Goal: Task Accomplishment & Management: Manage account settings

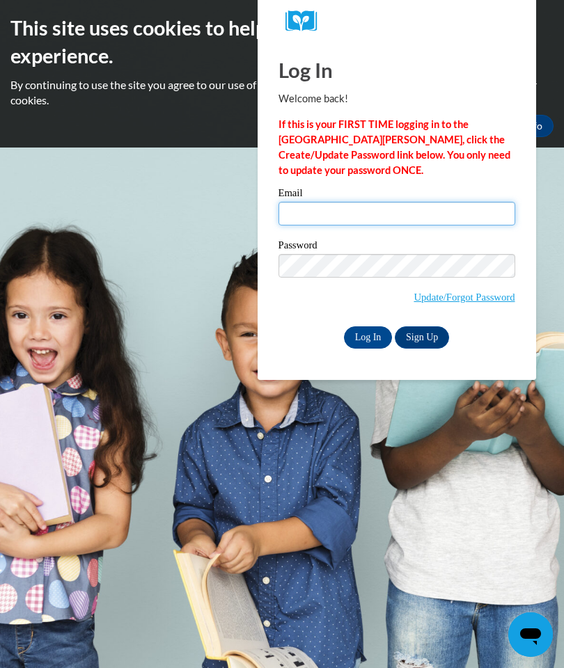
click at [421, 207] on input "Email" at bounding box center [396, 214] width 237 height 24
type input "tasnem.ibrahim1234@gmail.com"
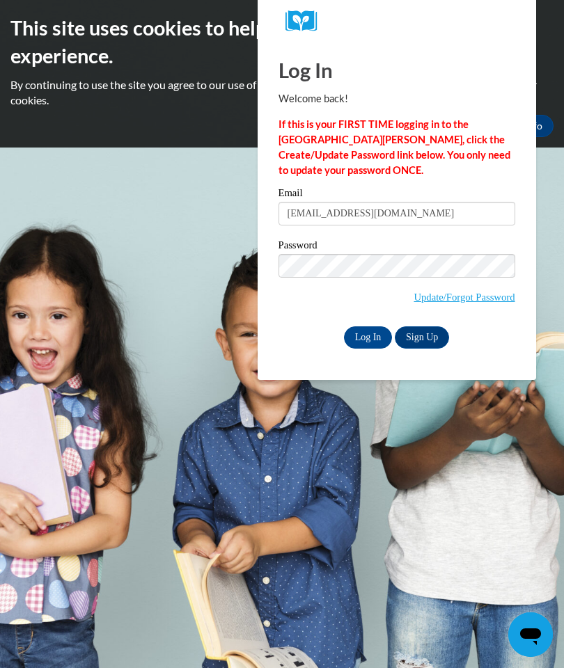
click at [375, 336] on input "Log In" at bounding box center [368, 337] width 49 height 22
click at [374, 331] on input "Log In" at bounding box center [368, 337] width 49 height 22
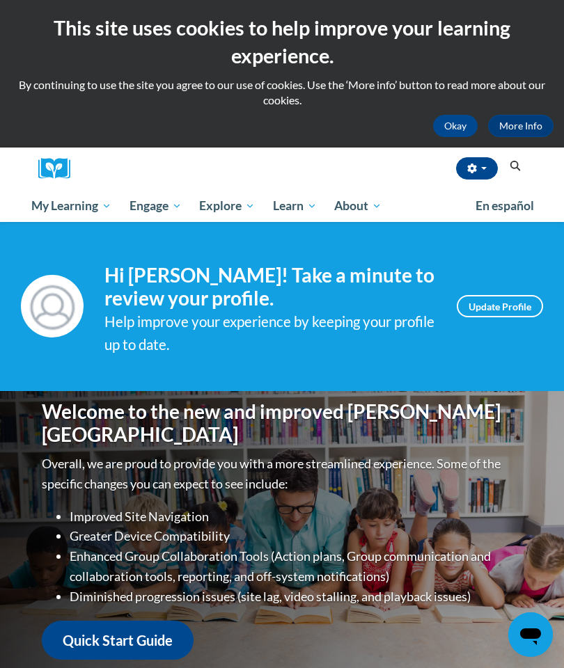
click at [463, 159] on button "button" at bounding box center [477, 168] width 42 height 22
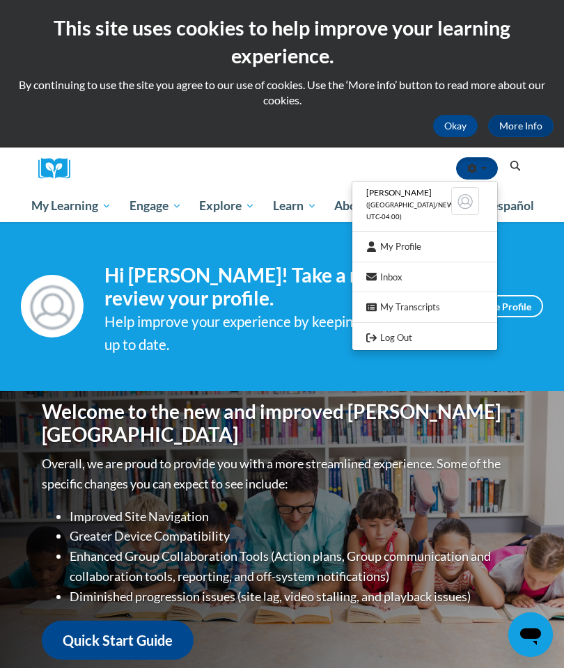
click at [72, 200] on div at bounding box center [282, 334] width 564 height 668
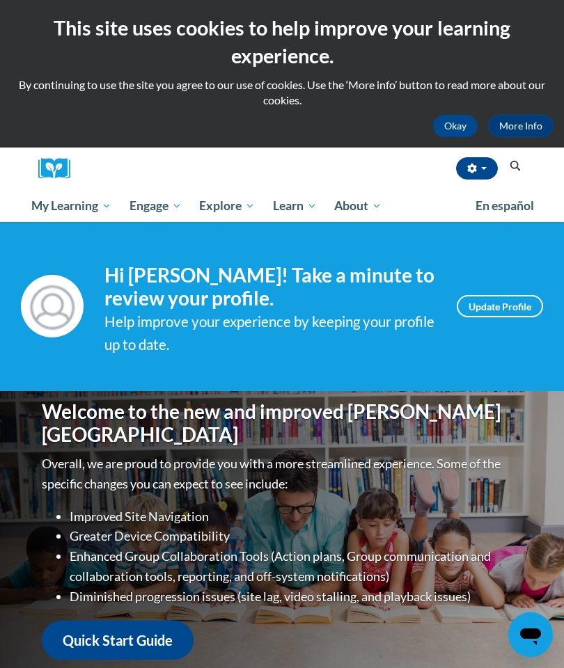
click at [0, 0] on span "My Course Progress" at bounding box center [0, 0] width 0 height 0
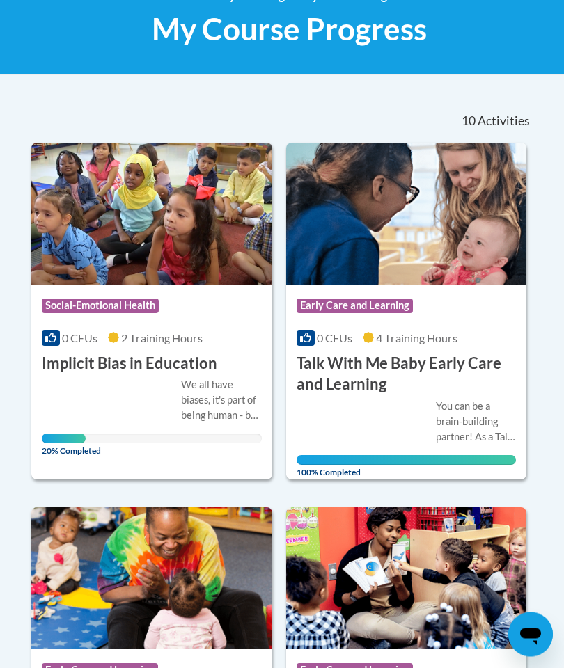
scroll to position [255, 0]
click at [95, 253] on img at bounding box center [151, 214] width 241 height 142
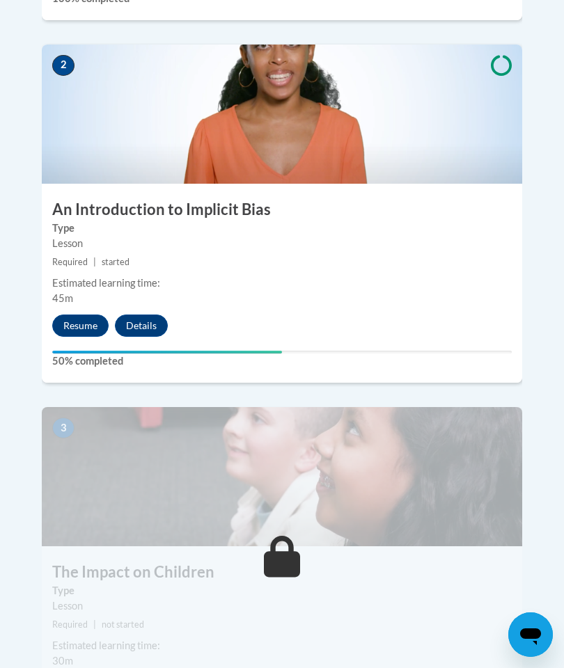
scroll to position [871, 0]
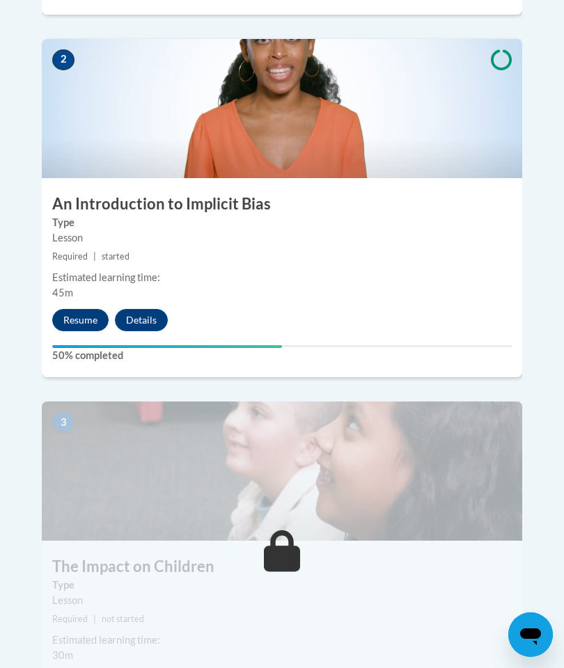
click at [84, 309] on button "Resume" at bounding box center [80, 320] width 56 height 22
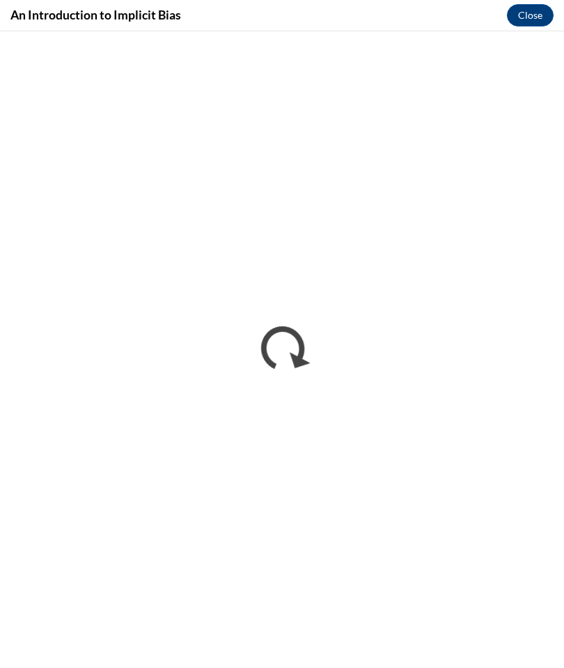
scroll to position [799, 0]
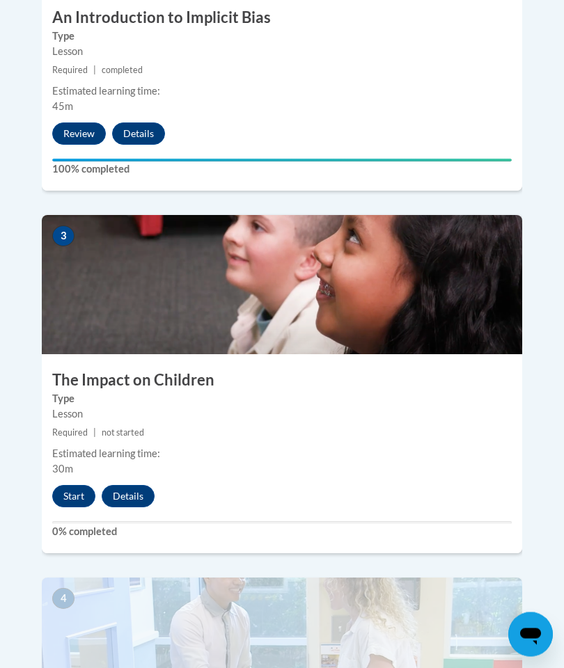
scroll to position [1069, 0]
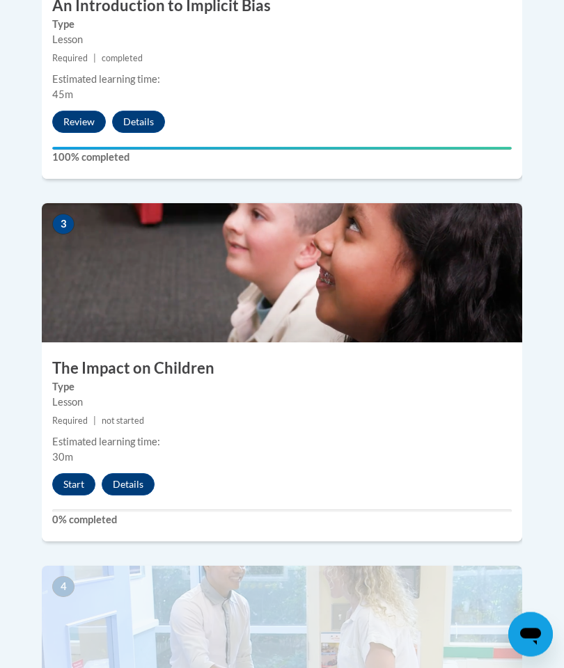
click at [67, 474] on button "Start" at bounding box center [73, 485] width 43 height 22
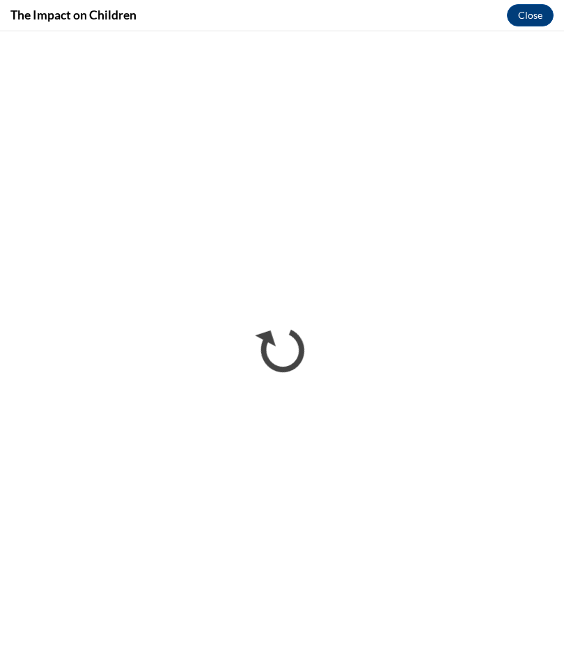
scroll to position [1125, 0]
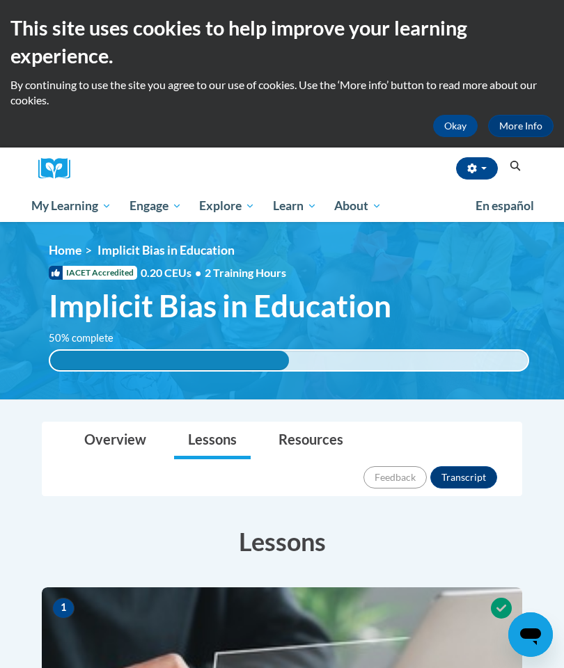
click at [465, 173] on button "button" at bounding box center [477, 168] width 42 height 22
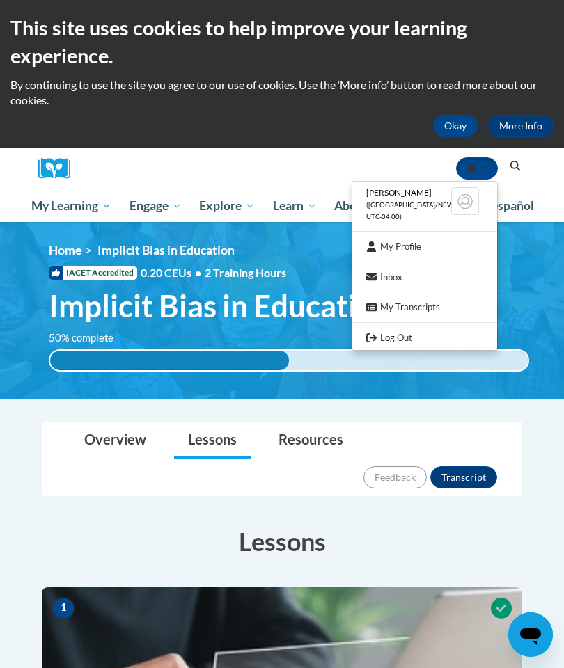
click at [397, 333] on link "Log Out" at bounding box center [424, 337] width 145 height 17
